Goal: Use online tool/utility: Utilize a website feature to perform a specific function

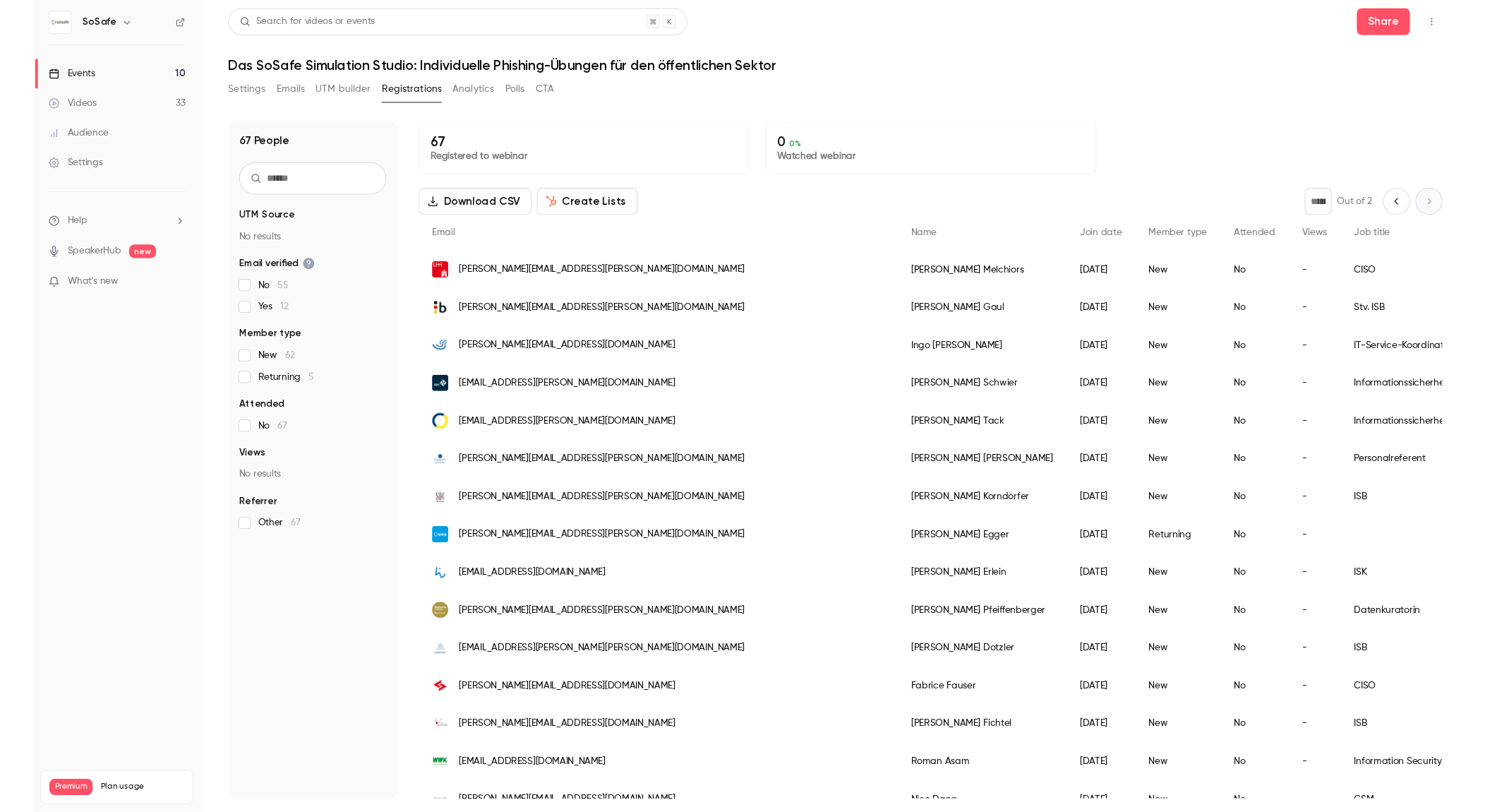
scroll to position [99, 0]
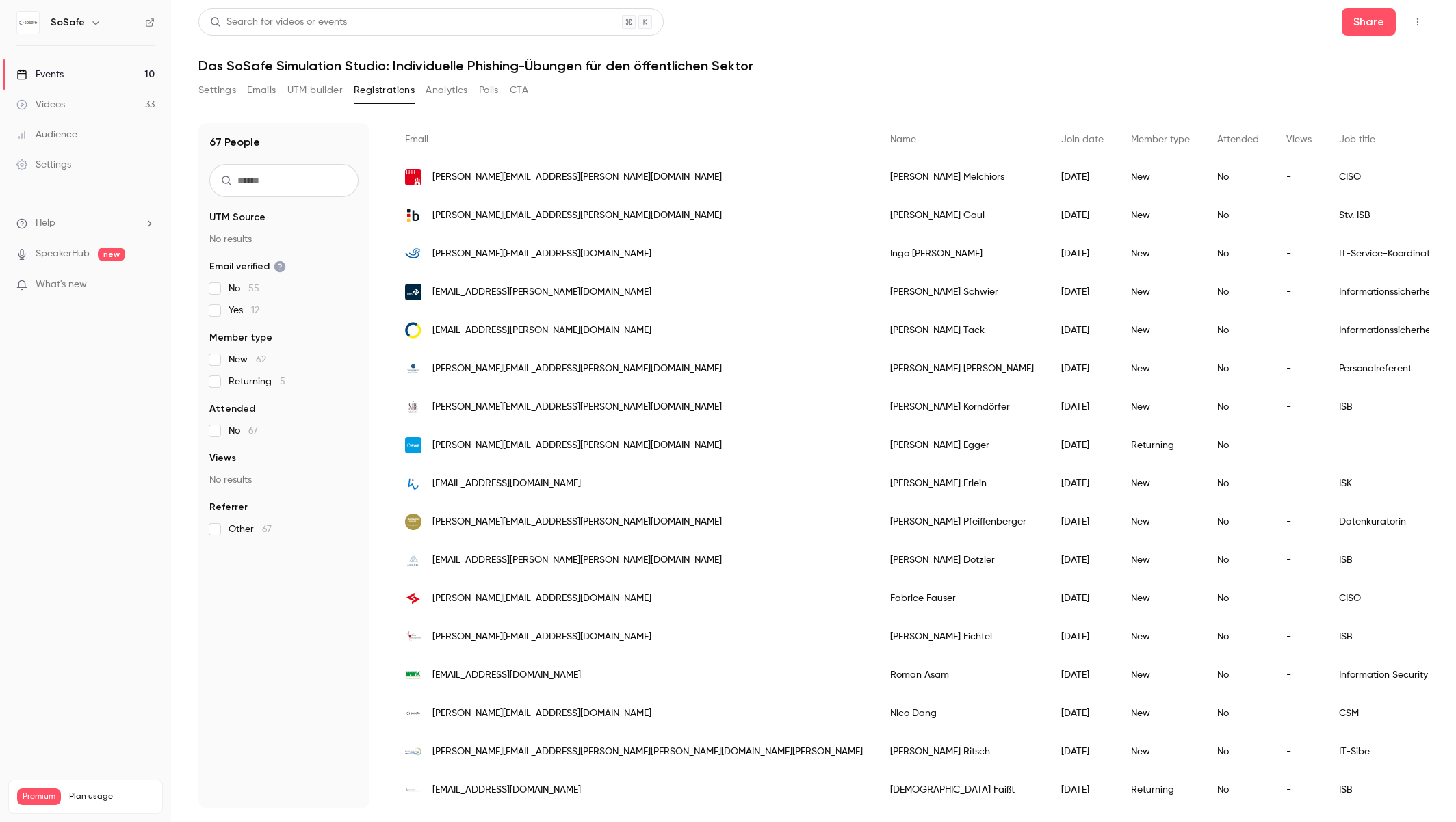
click at [252, 86] on button "Emails" at bounding box center [261, 91] width 29 height 22
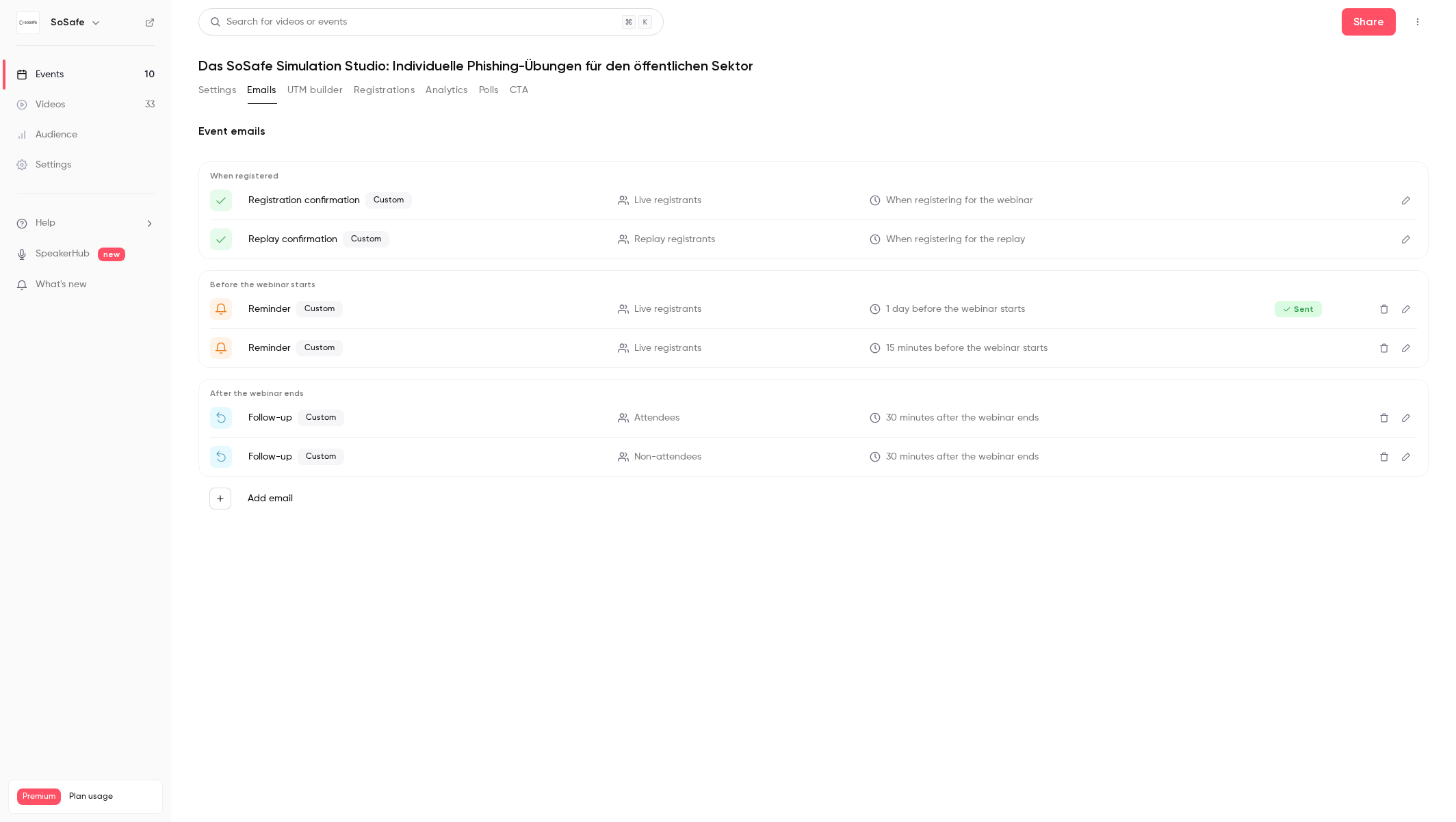
click at [1406, 420] on icon "Edit" at bounding box center [1406, 417] width 11 height 9
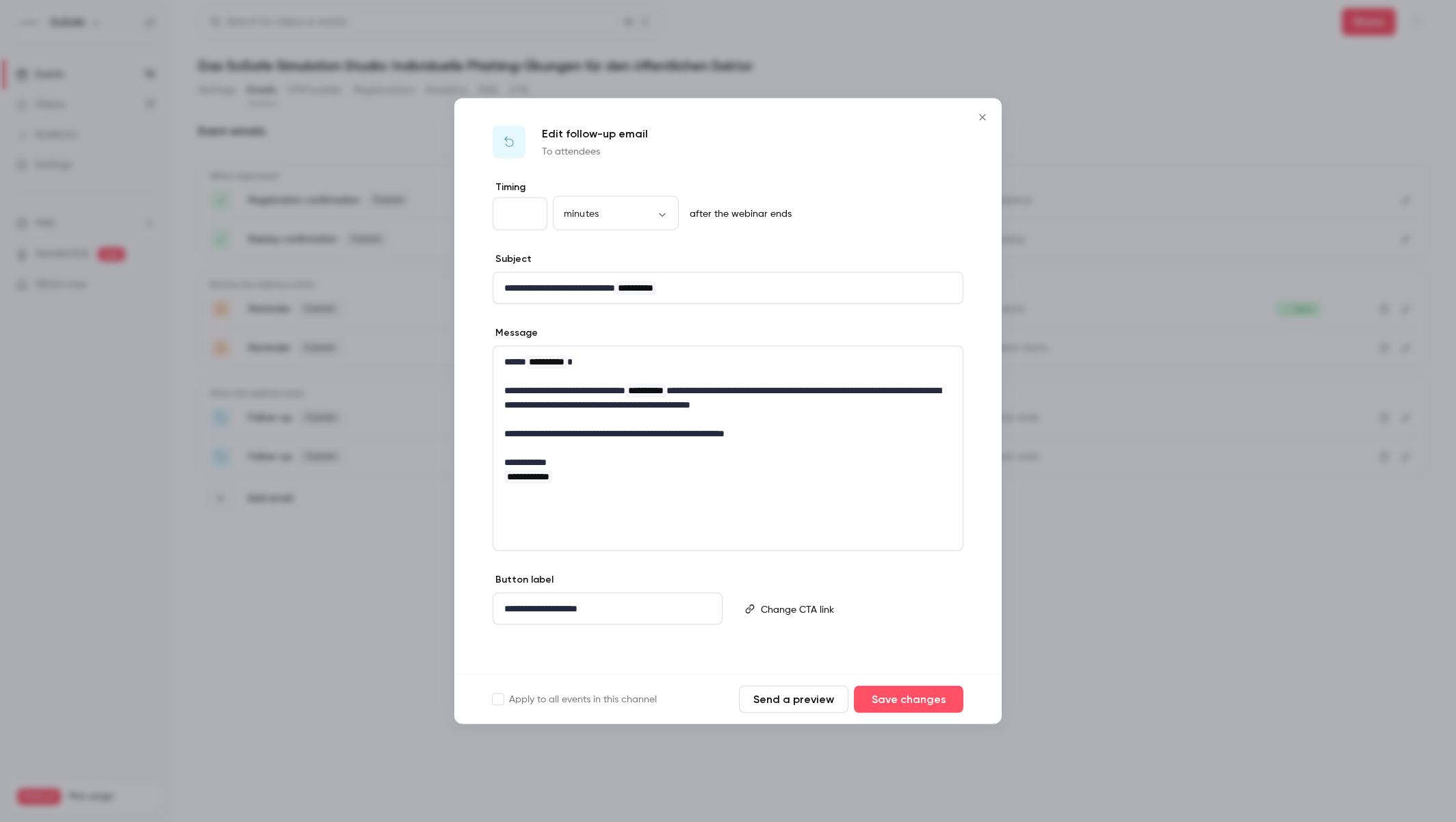
drag, startPoint x: 986, startPoint y: 121, endPoint x: 985, endPoint y: 129, distance: 8.1
click at [986, 121] on icon "Close" at bounding box center [982, 118] width 16 height 11
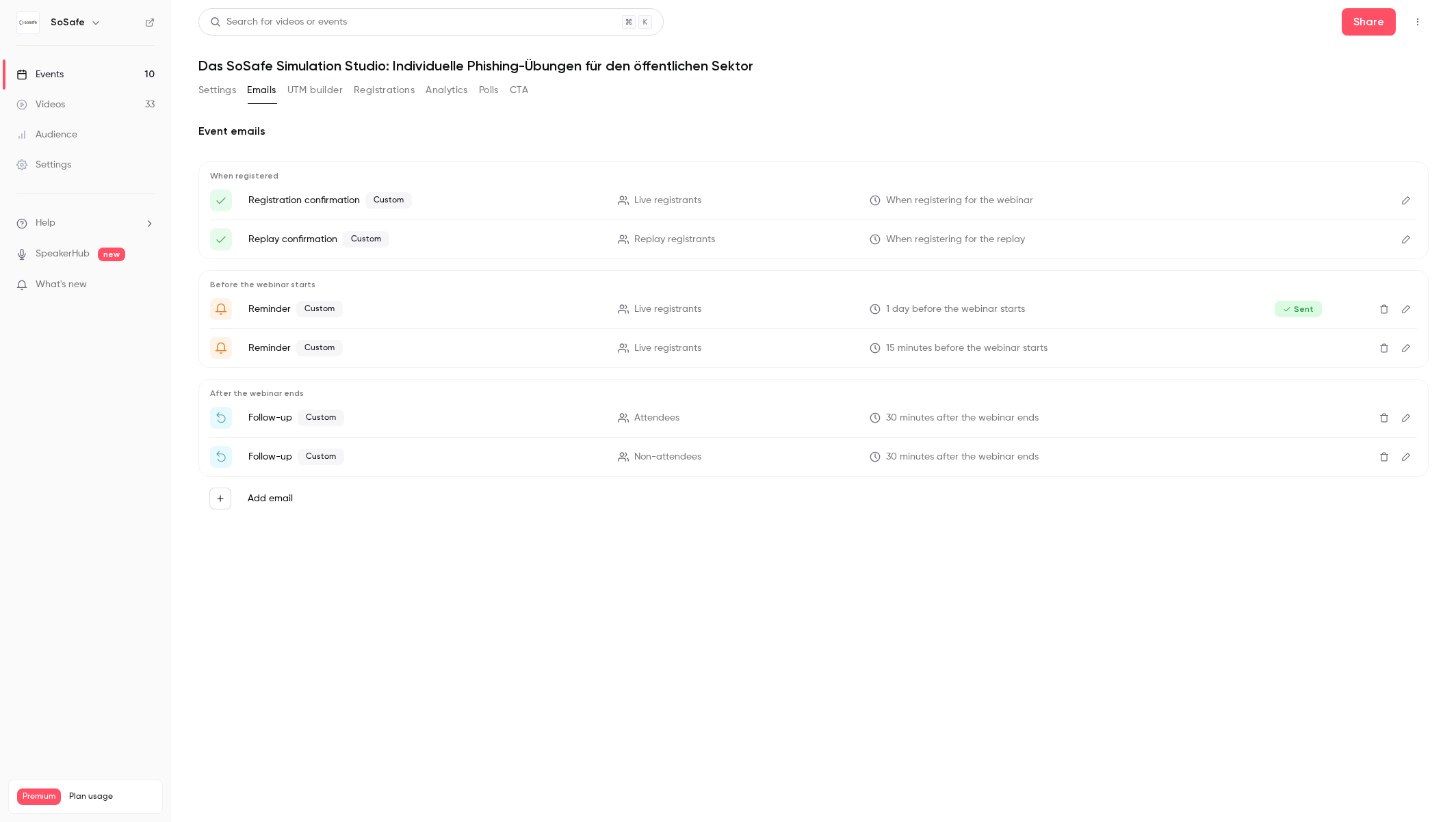
click at [1403, 463] on button "Edit" at bounding box center [1406, 457] width 22 height 22
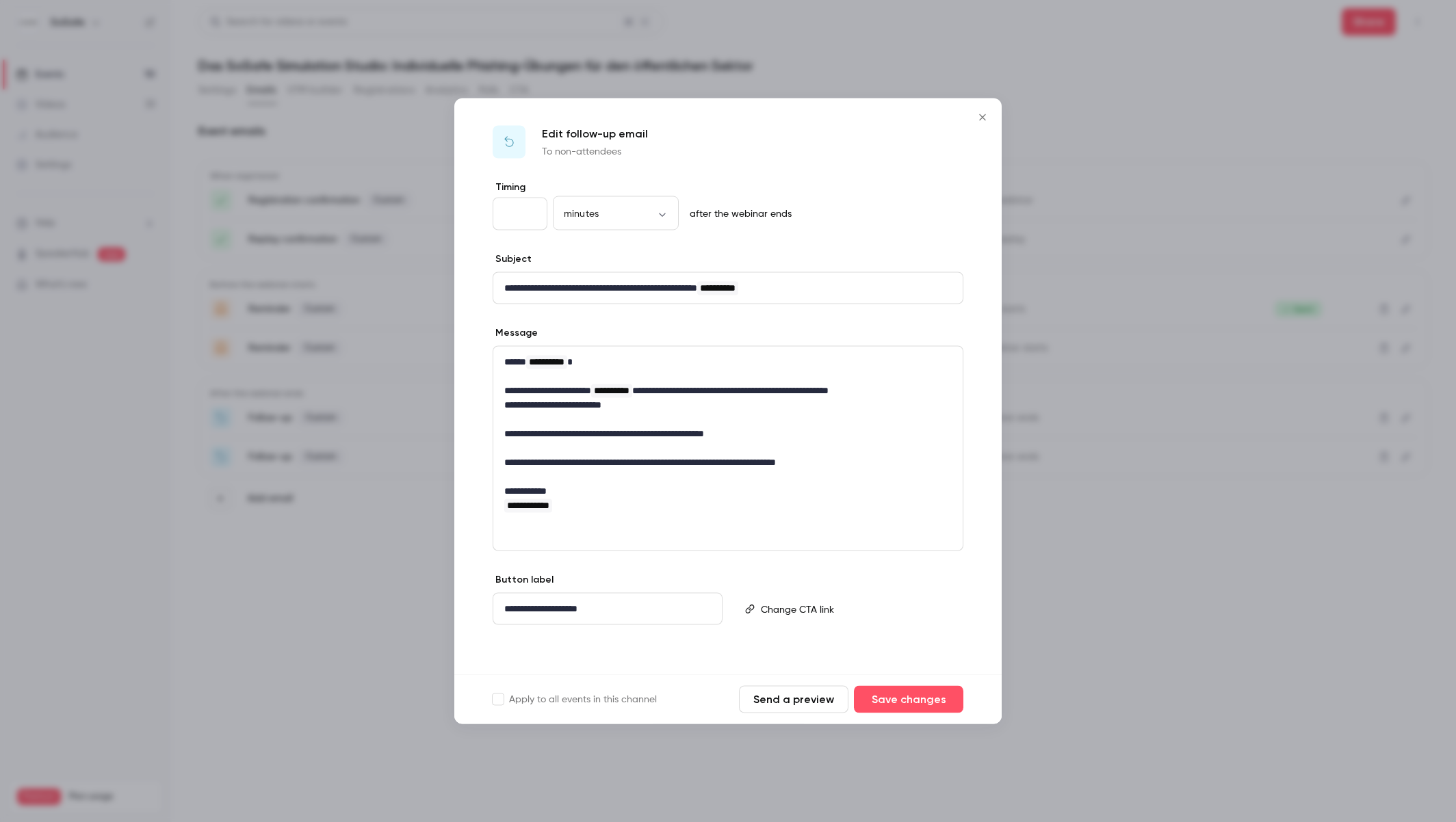
click at [978, 119] on icon "Close" at bounding box center [982, 118] width 16 height 11
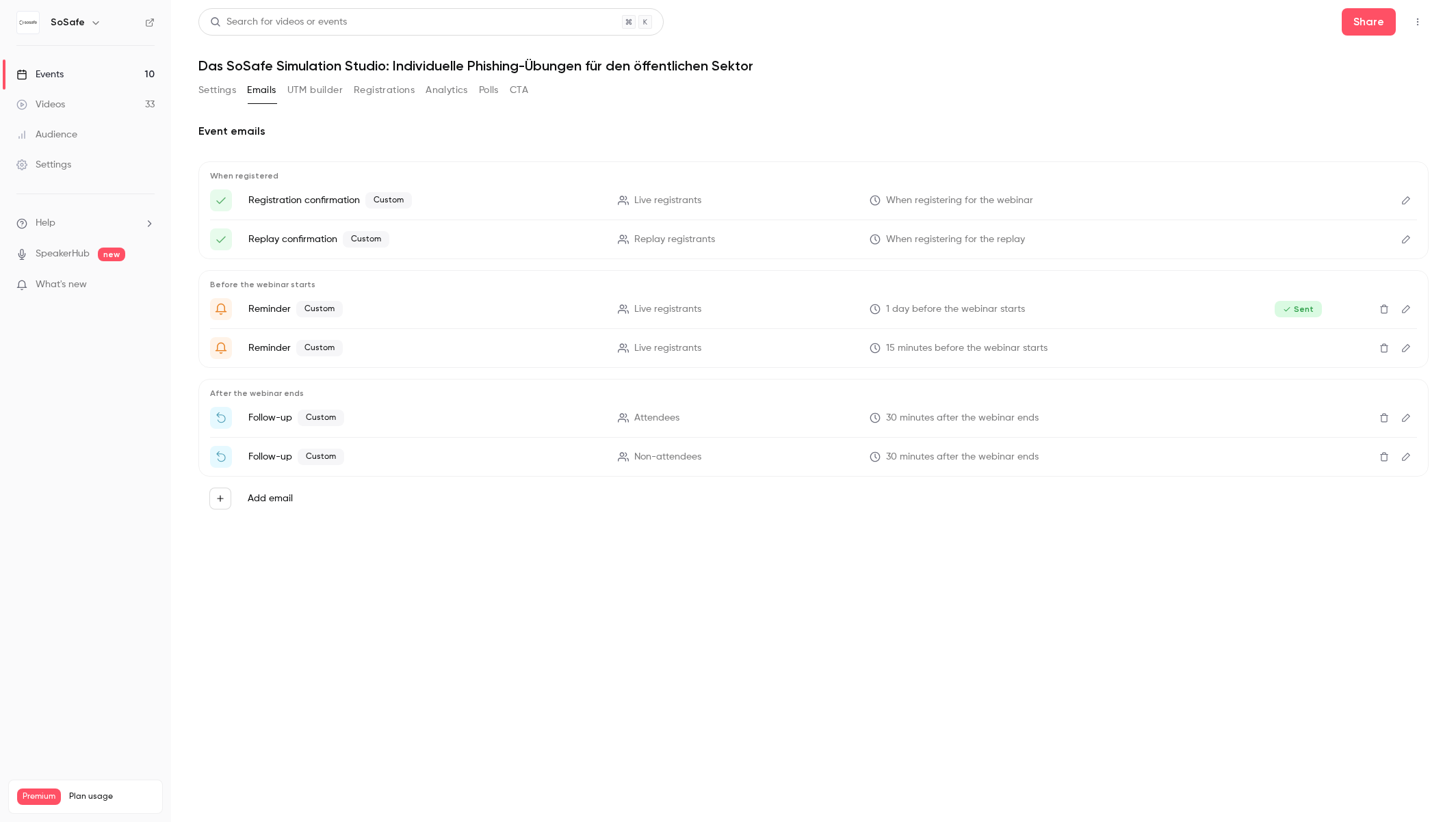
click at [482, 572] on main "Search for videos or events Share Das SoSafe Simulation Studio: Individuelle Ph…" at bounding box center [814, 411] width 1285 height 822
drag, startPoint x: 1361, startPoint y: 69, endPoint x: 1391, endPoint y: 58, distance: 32.0
click at [1362, 69] on h1 "Das SoSafe Simulation Studio: Individuelle Phishing-Übungen für den öffentliche…" at bounding box center [814, 66] width 1230 height 16
click at [1411, 23] on button "button" at bounding box center [1418, 22] width 22 height 22
click at [1332, 91] on div "Enter Studio" at bounding box center [1365, 92] width 108 height 14
